Goal: Information Seeking & Learning: Learn about a topic

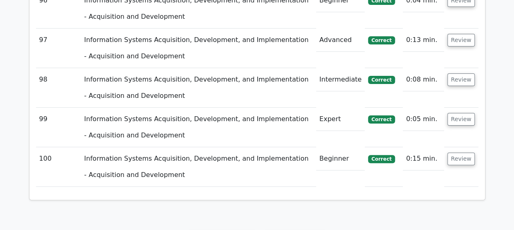
scroll to position [4806, 0]
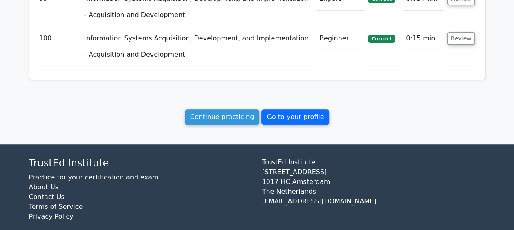
click at [315, 110] on link "Go to your profile" at bounding box center [295, 118] width 68 height 16
click at [298, 110] on link "Go to your profile" at bounding box center [295, 118] width 68 height 16
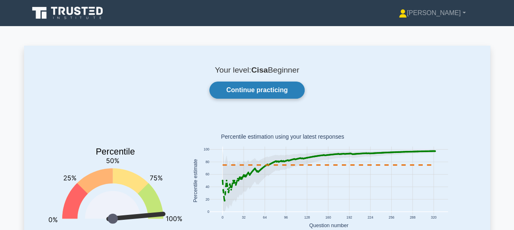
drag, startPoint x: 273, startPoint y: 83, endPoint x: 286, endPoint y: 83, distance: 13.1
click at [273, 83] on link "Continue practicing" at bounding box center [256, 90] width 95 height 17
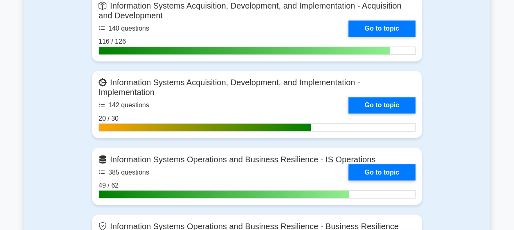
scroll to position [613, 0]
